Goal: Communication & Community: Answer question/provide support

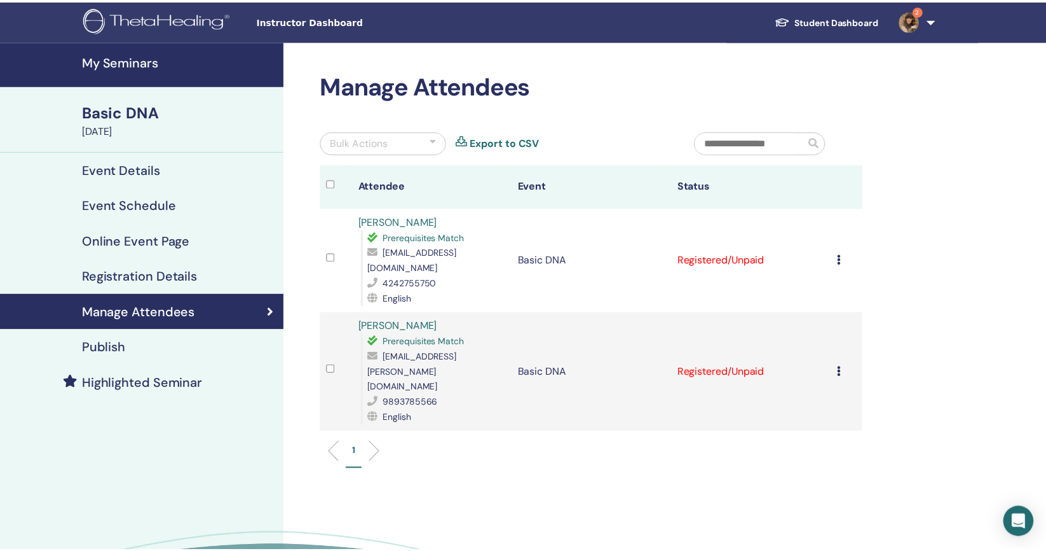
scroll to position [27, 0]
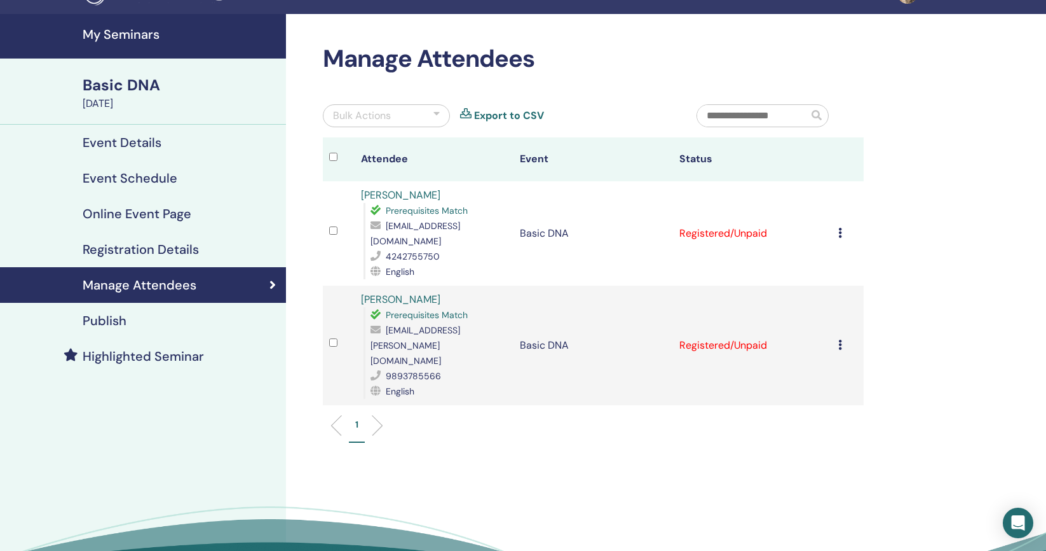
click at [847, 228] on div "Cancel Registration Do not auto-certify Mark as Paid Mark as Unpaid Mark as Abs…" at bounding box center [848, 233] width 19 height 15
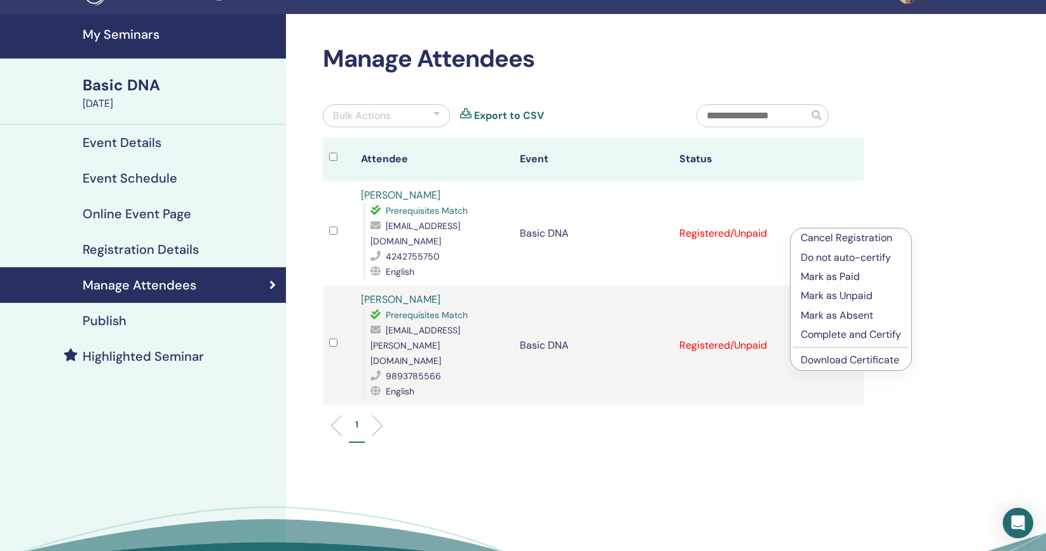
click at [842, 277] on p "Mark as Paid" at bounding box center [851, 276] width 100 height 15
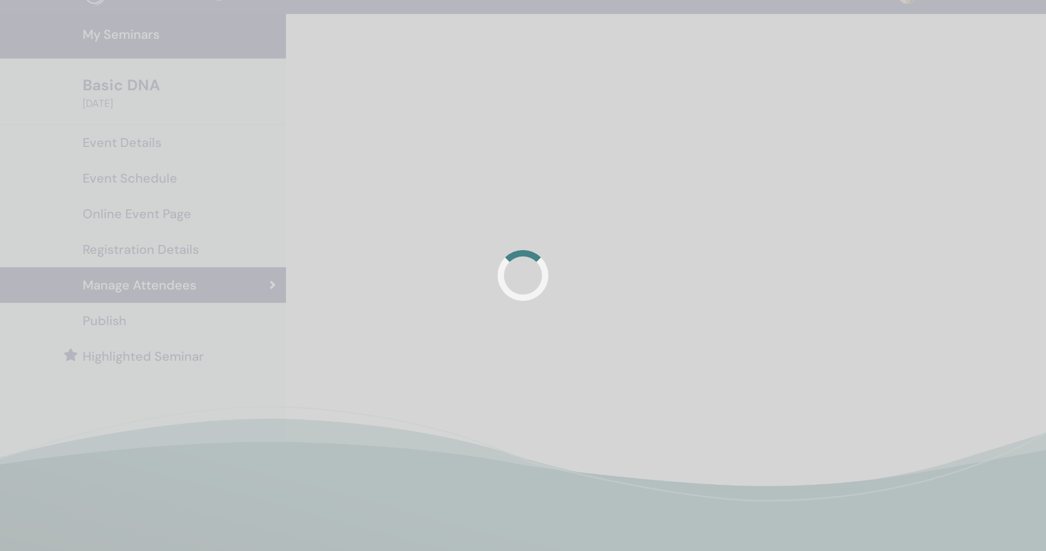
scroll to position [27, 0]
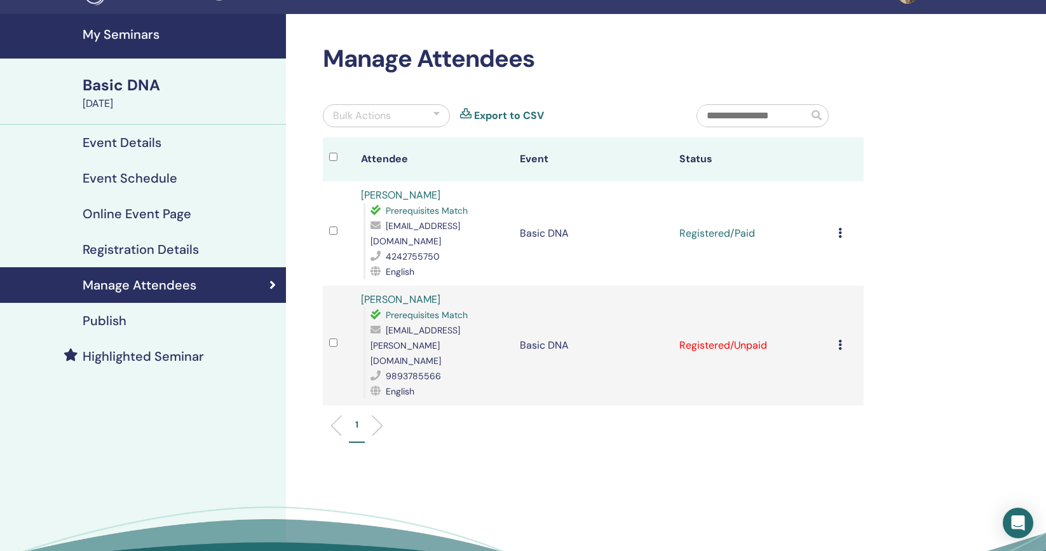
click at [841, 339] on icon at bounding box center [841, 344] width 4 height 10
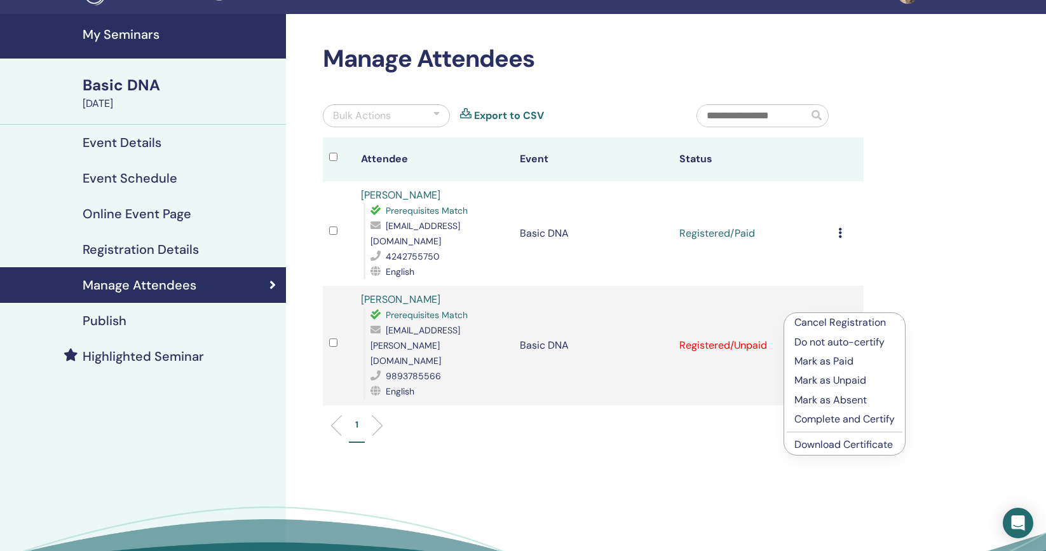
click at [830, 362] on p "Mark as Paid" at bounding box center [845, 360] width 100 height 15
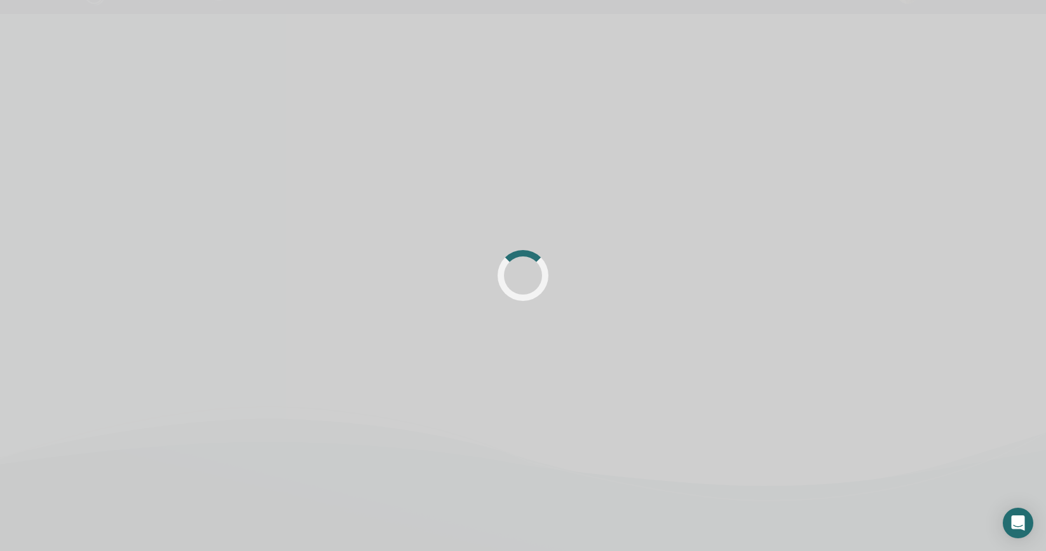
scroll to position [27, 0]
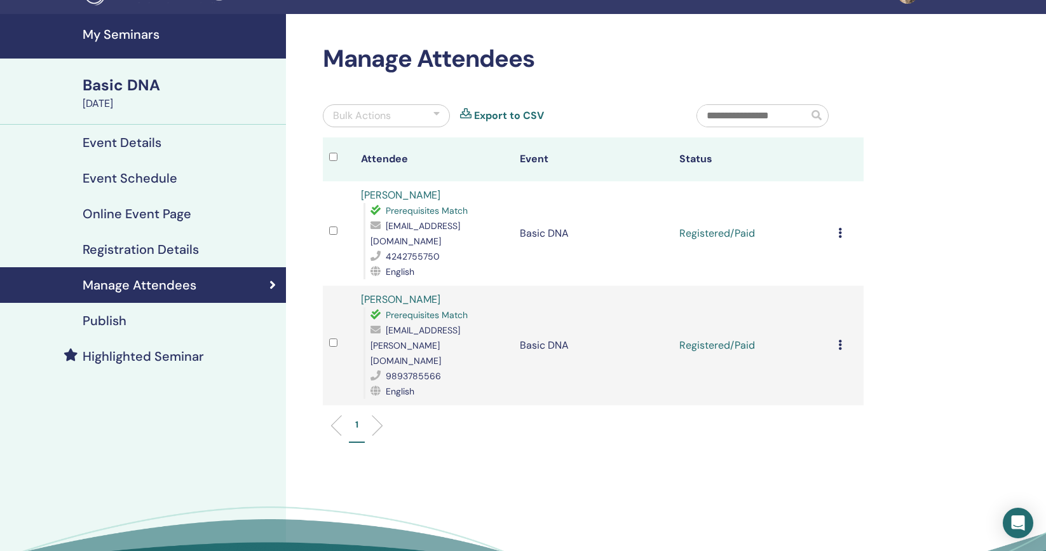
click at [840, 228] on icon at bounding box center [841, 233] width 4 height 10
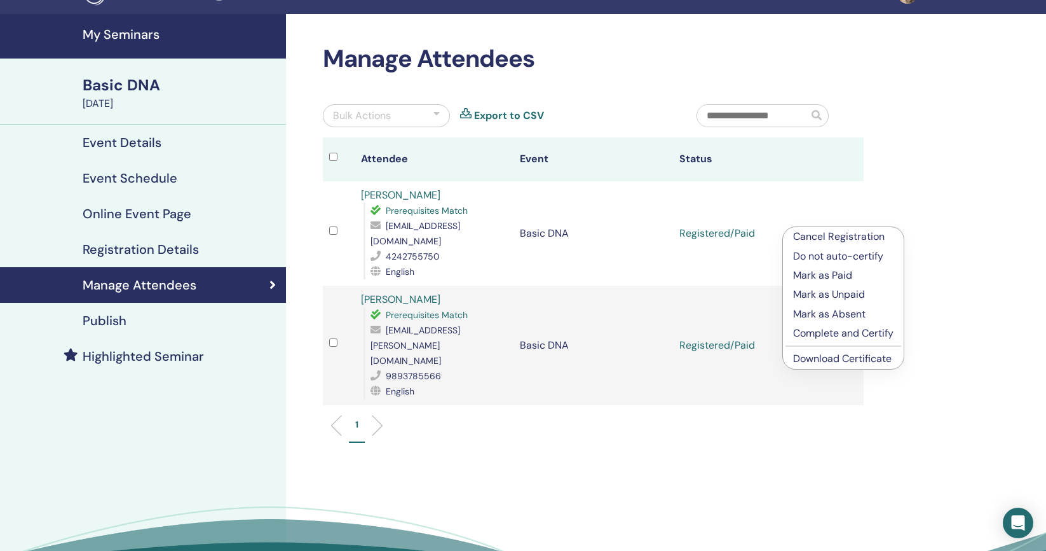
click at [832, 334] on p "Complete and Certify" at bounding box center [843, 333] width 100 height 15
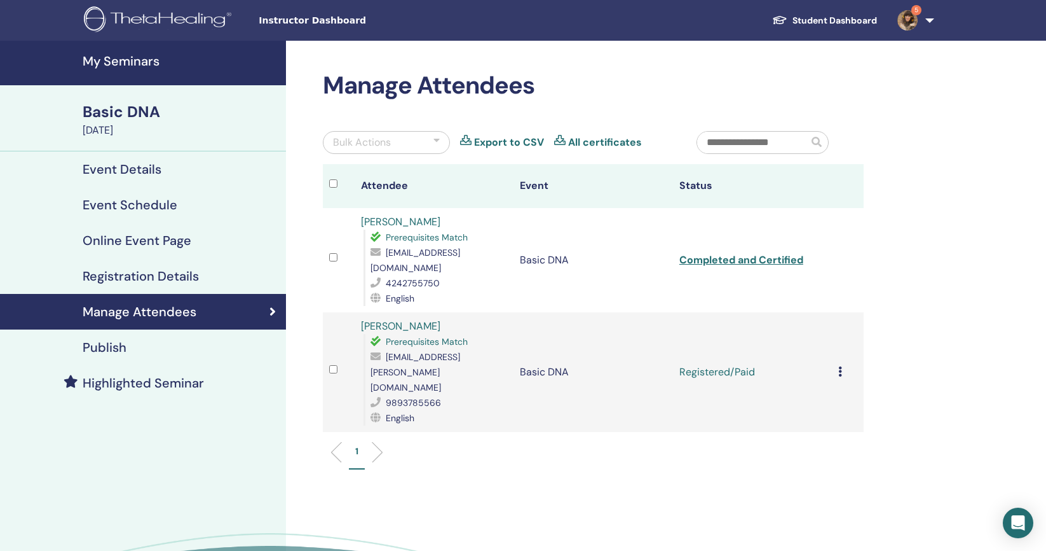
click at [837, 339] on td "Cancel Registration Do not auto-certify Mark as Paid Mark as Unpaid Mark as Abs…" at bounding box center [848, 372] width 32 height 120
click at [841, 366] on icon at bounding box center [841, 371] width 4 height 10
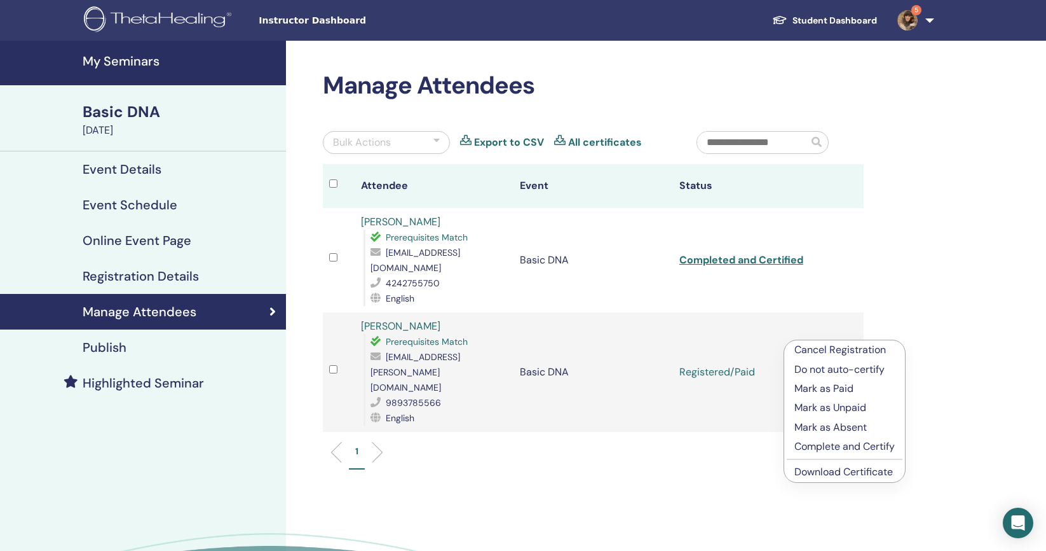
click at [835, 445] on p "Complete and Certify" at bounding box center [845, 446] width 100 height 15
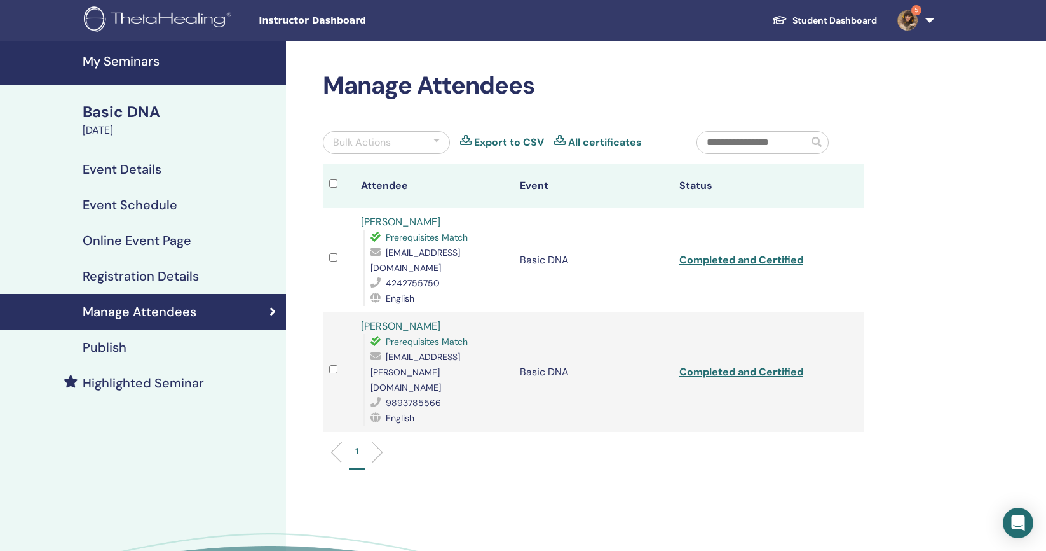
click at [120, 56] on h4 "My Seminars" at bounding box center [181, 60] width 196 height 15
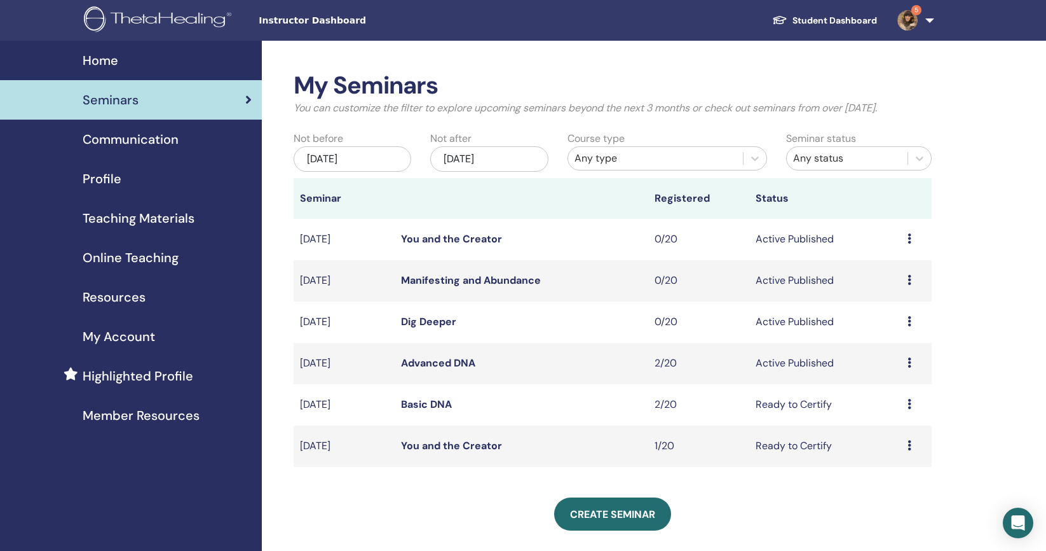
click at [437, 364] on link "Advanced DNA" at bounding box center [438, 362] width 74 height 13
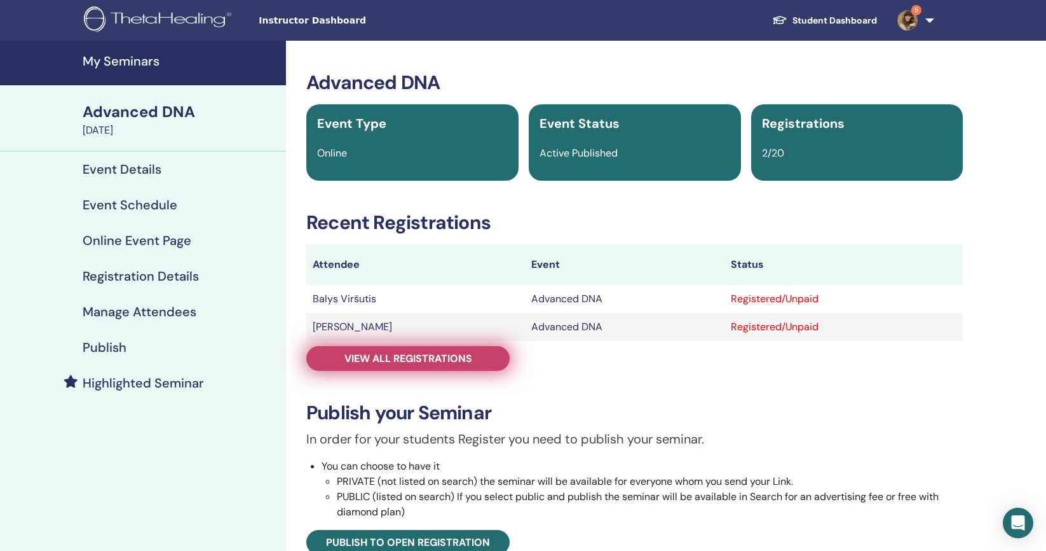
click at [400, 360] on span "View all registrations" at bounding box center [409, 358] width 128 height 13
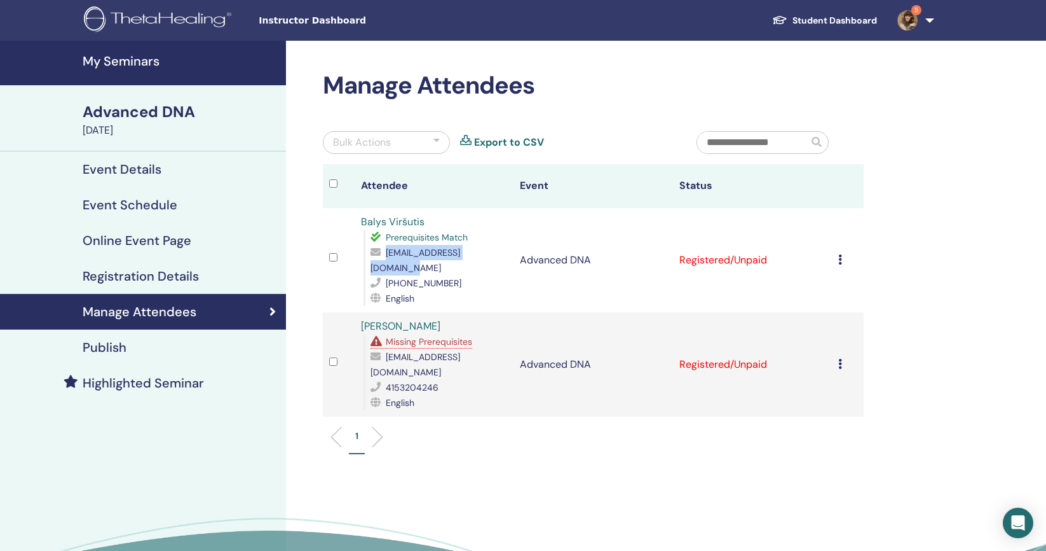
drag, startPoint x: 490, startPoint y: 250, endPoint x: 388, endPoint y: 258, distance: 102.0
click at [388, 258] on div "balys.virsutis@gmail.com" at bounding box center [439, 260] width 137 height 31
copy span "balys.virsutis@gmail.com"
drag, startPoint x: 425, startPoint y: 223, endPoint x: 355, endPoint y: 226, distance: 70.0
click at [355, 226] on td "Balys Viršutis Prerequisites Match balys.virsutis@gmail.com +37061089945 English" at bounding box center [434, 260] width 159 height 104
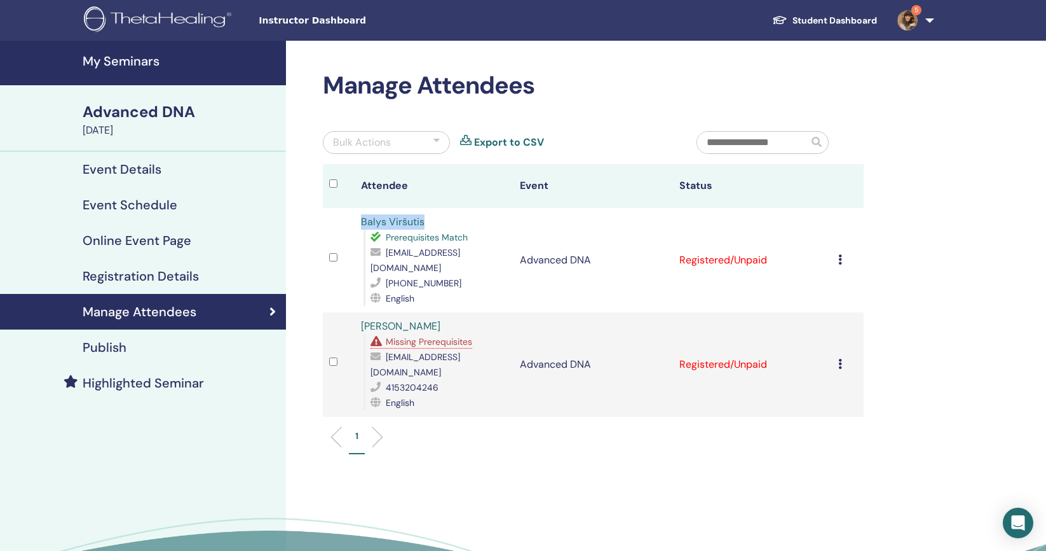
copy link "Balys Viršutis"
click at [931, 18] on link "5" at bounding box center [913, 20] width 52 height 41
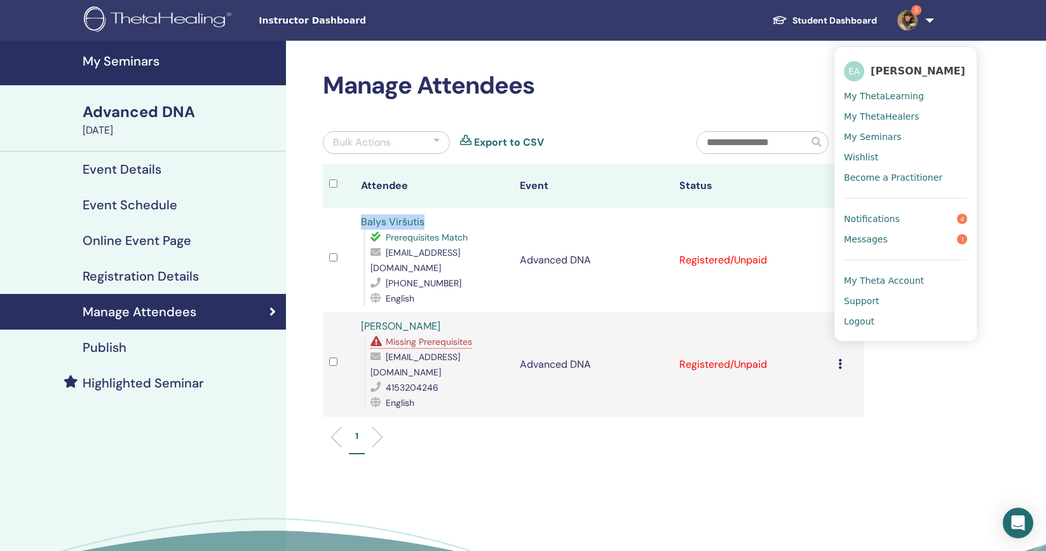
click at [889, 215] on span "Notifications" at bounding box center [872, 218] width 56 height 11
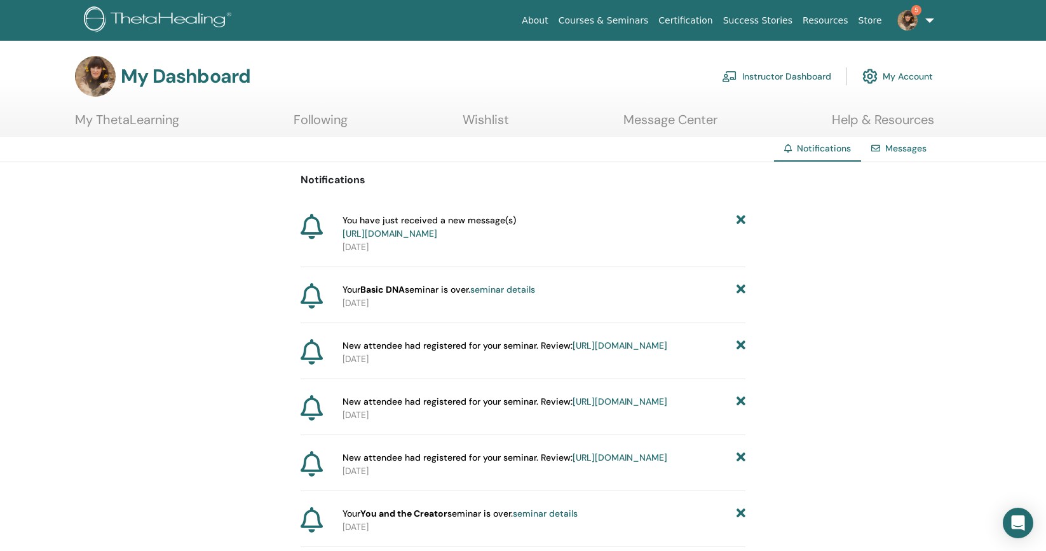
click at [437, 233] on link "https://member.thetahealing.com/message-center/messages/e53c8d36-d391-4114-a02a…" at bounding box center [390, 233] width 95 height 11
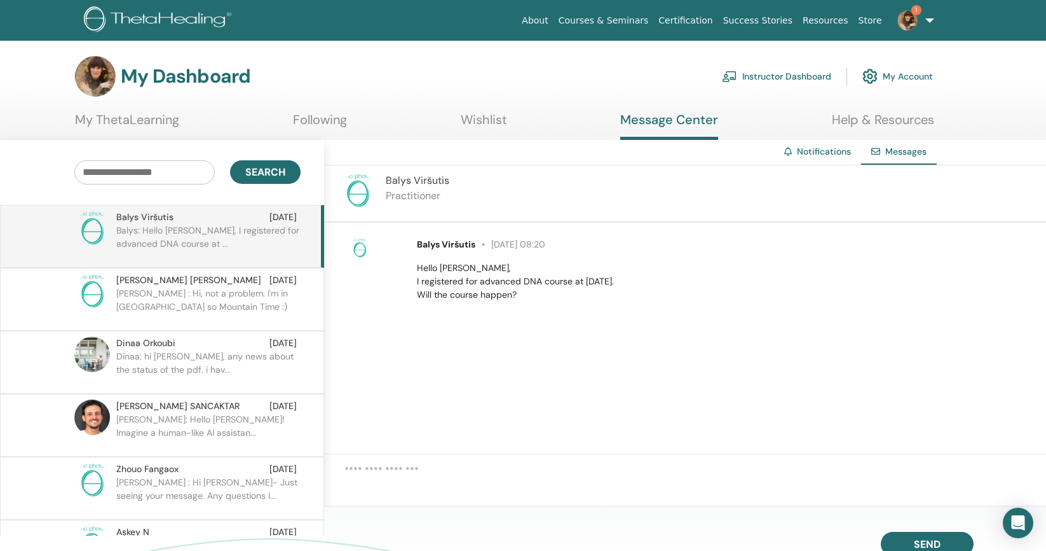
click at [388, 469] on textarea at bounding box center [696, 481] width 702 height 37
type textarea "**********"
click at [922, 538] on span "Send" at bounding box center [927, 541] width 27 height 9
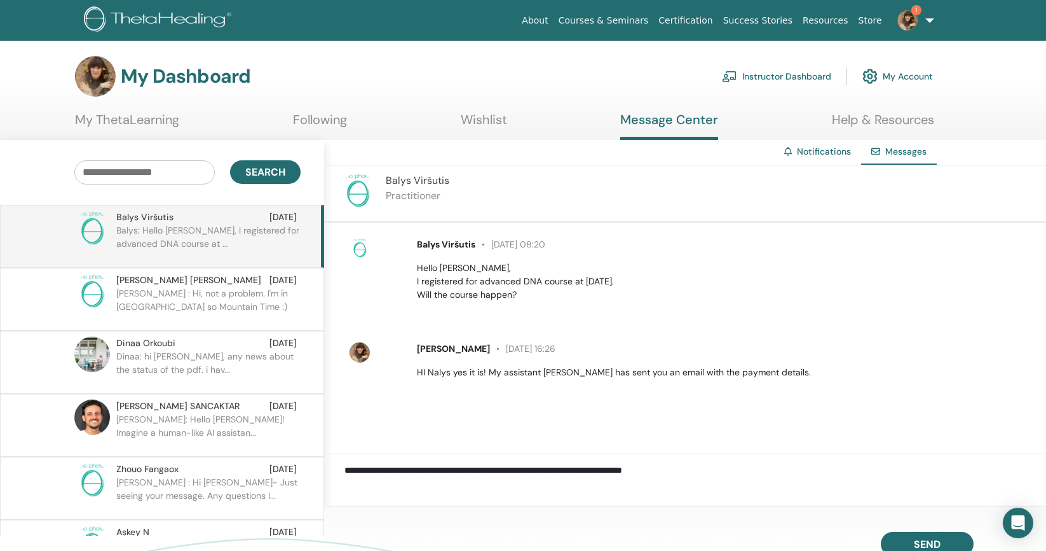
click at [441, 374] on p "HI Nalys yes it is! My assistant Jenny has sent you an email with the payment d…" at bounding box center [724, 372] width 615 height 13
click at [364, 473] on textarea "**********" at bounding box center [696, 481] width 702 height 37
type textarea "******"
click at [917, 542] on span "Send" at bounding box center [927, 541] width 27 height 9
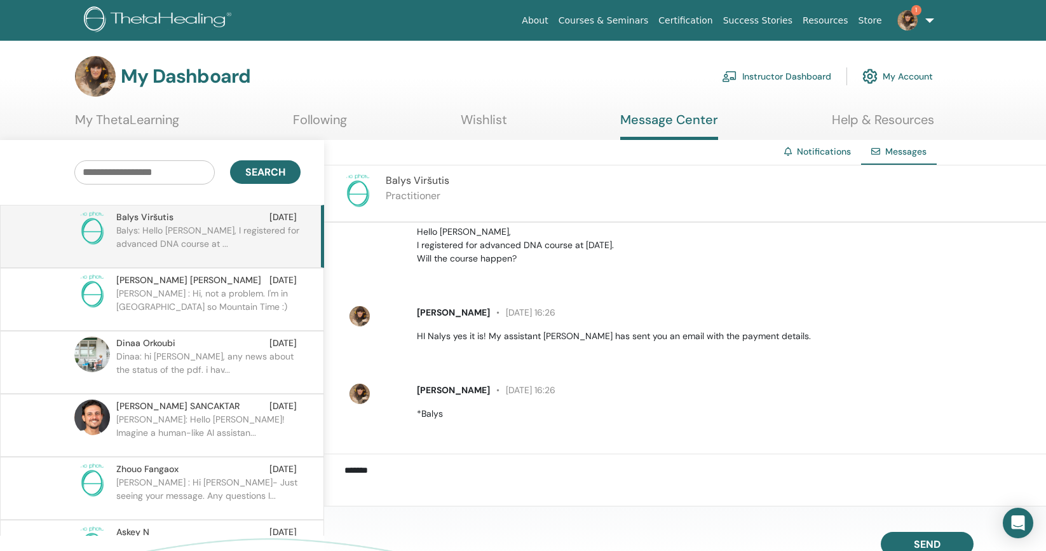
scroll to position [39, 0]
click at [930, 22] on link "1" at bounding box center [913, 20] width 52 height 41
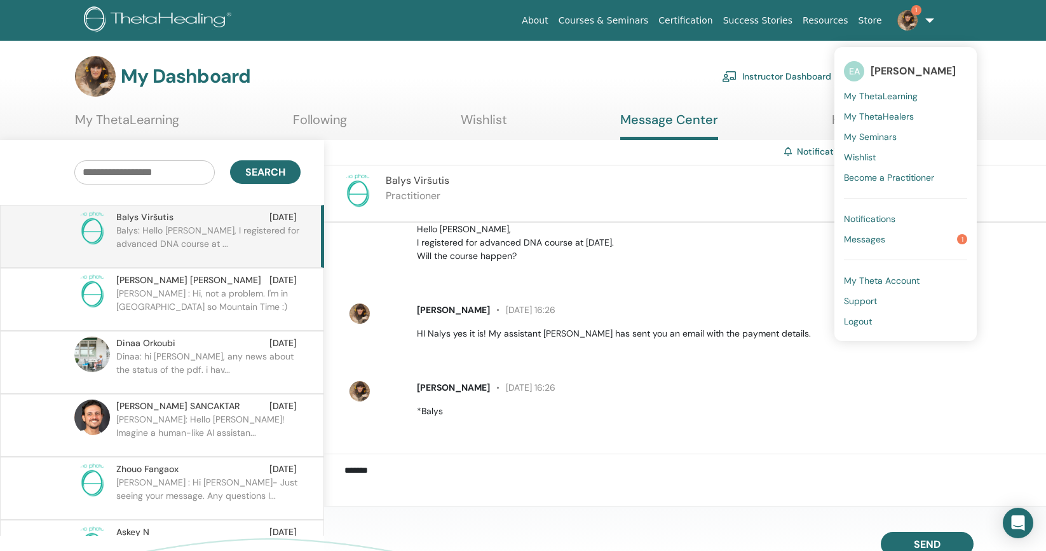
click at [887, 234] on link "Messages 1" at bounding box center [905, 239] width 123 height 20
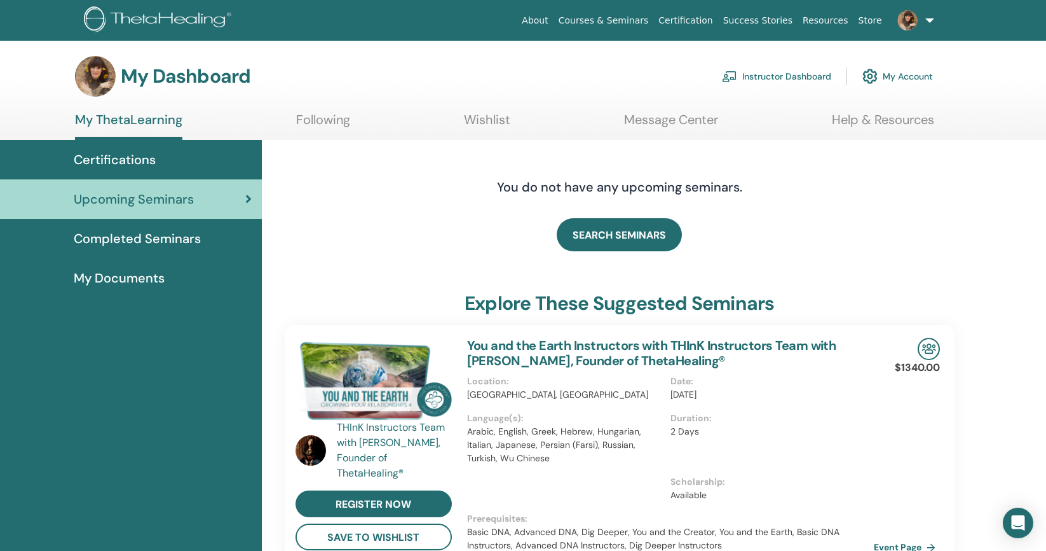
click at [793, 80] on link "Instructor Dashboard" at bounding box center [776, 76] width 109 height 28
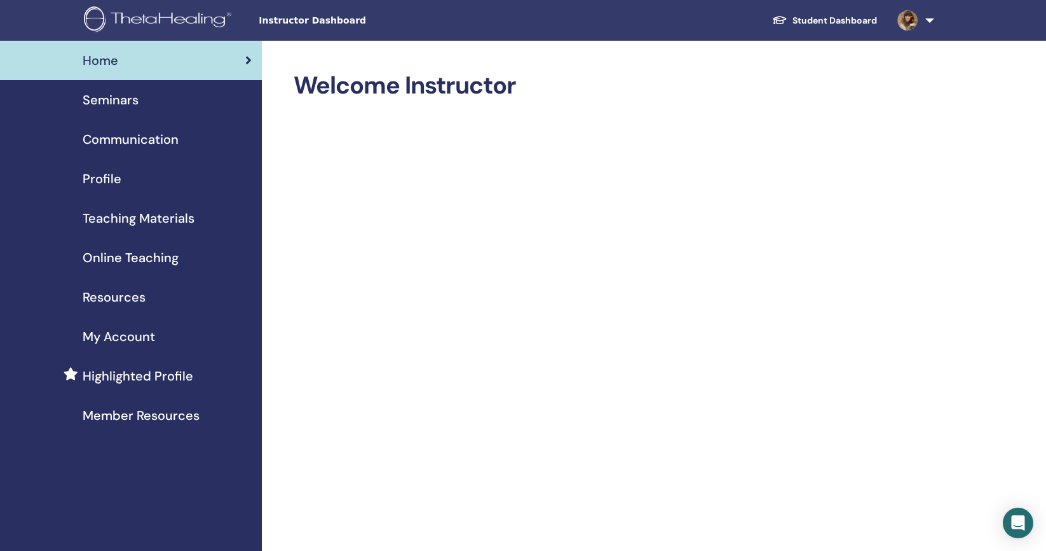
click at [120, 104] on span "Seminars" at bounding box center [111, 99] width 56 height 19
